Goal: Navigation & Orientation: Find specific page/section

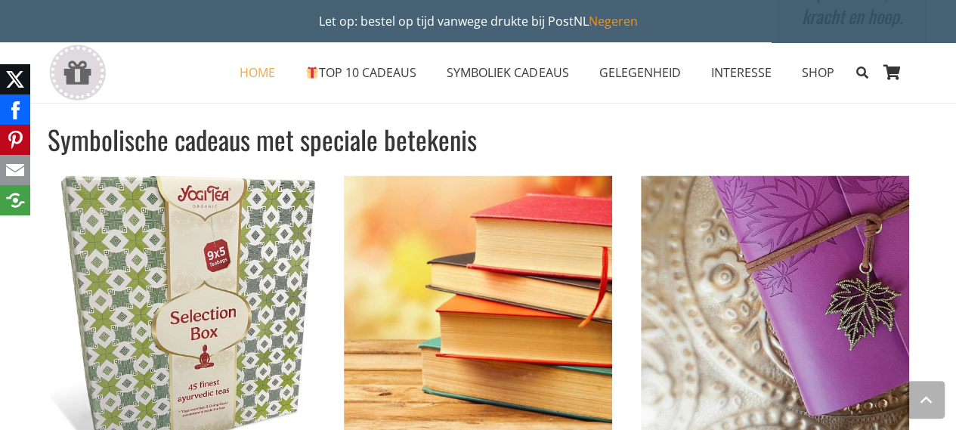
scroll to position [4153, 0]
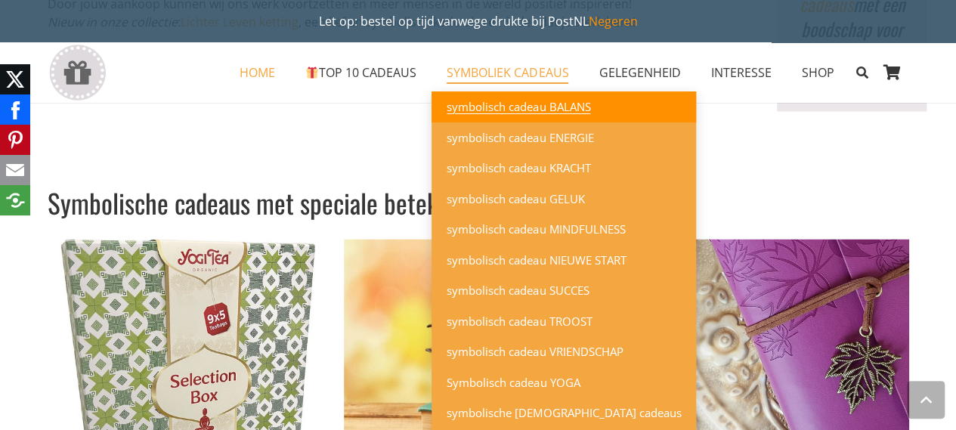
click at [580, 107] on span "symbolisch cadeau BALANS" at bounding box center [519, 106] width 144 height 15
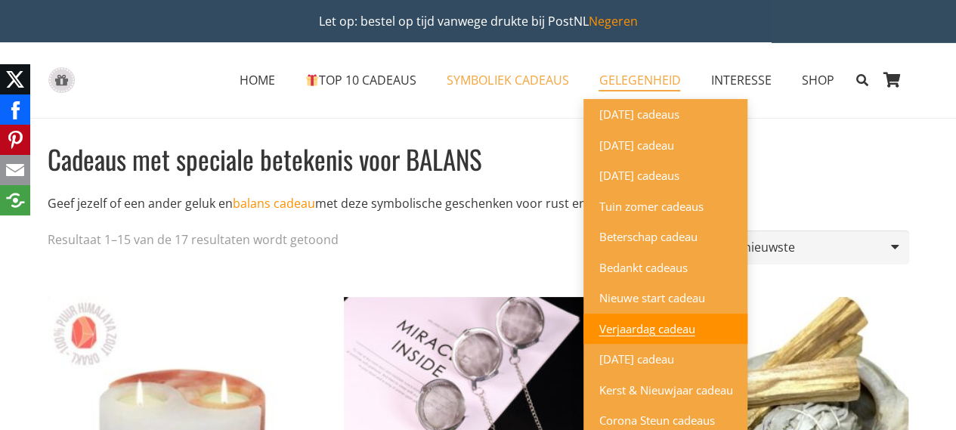
click at [649, 332] on span "Verjaardag cadeau" at bounding box center [647, 328] width 96 height 15
